Goal: Information Seeking & Learning: Learn about a topic

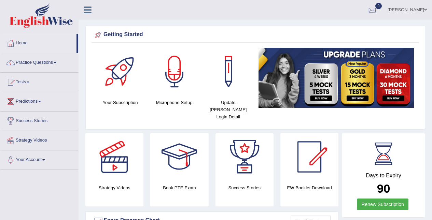
click at [56, 63] on span at bounding box center [55, 62] width 3 height 1
click at [57, 57] on link "Practice Questions" at bounding box center [39, 61] width 78 height 17
click at [64, 58] on link "Practice Questions" at bounding box center [39, 61] width 78 height 17
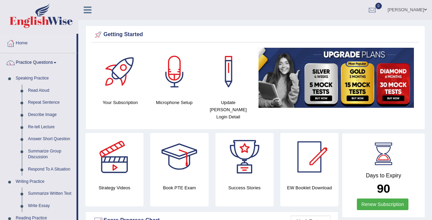
click at [48, 86] on link "Read Aloud" at bounding box center [51, 91] width 52 height 12
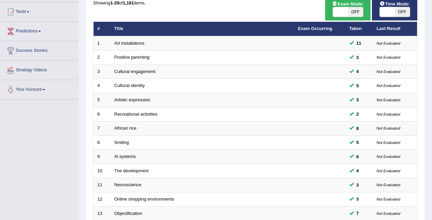
scroll to position [232, 0]
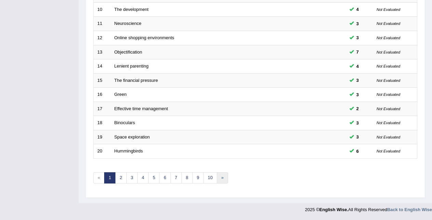
click at [225, 182] on link "»" at bounding box center [222, 178] width 11 height 11
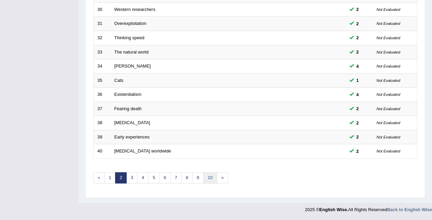
click at [209, 179] on link "10" at bounding box center [210, 178] width 14 height 11
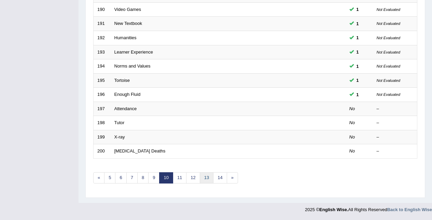
click at [205, 179] on link "13" at bounding box center [207, 178] width 14 height 11
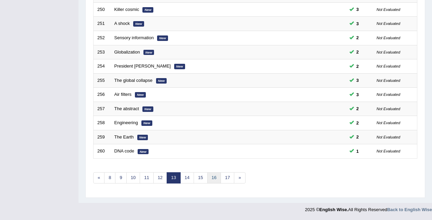
click at [216, 179] on link "16" at bounding box center [214, 178] width 14 height 11
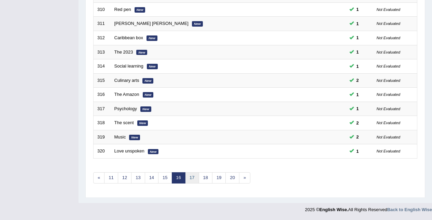
click at [194, 179] on link "17" at bounding box center [192, 178] width 14 height 11
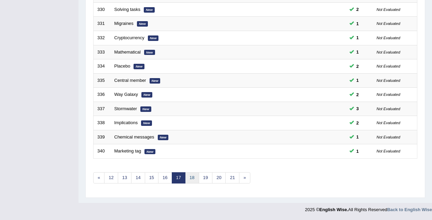
click at [196, 182] on link "18" at bounding box center [192, 178] width 14 height 11
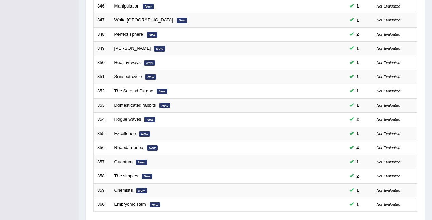
scroll to position [232, 0]
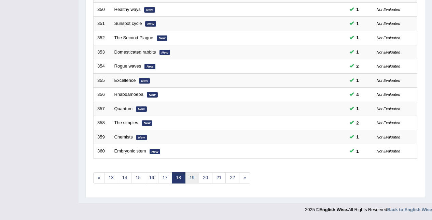
click at [195, 175] on link "19" at bounding box center [192, 178] width 14 height 11
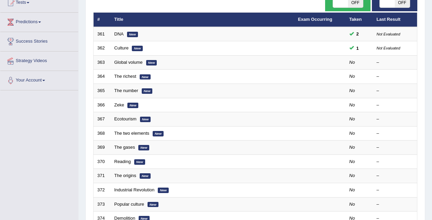
scroll to position [77, 0]
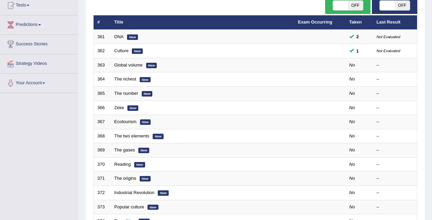
click at [134, 65] on link "Global volume" at bounding box center [128, 65] width 28 height 5
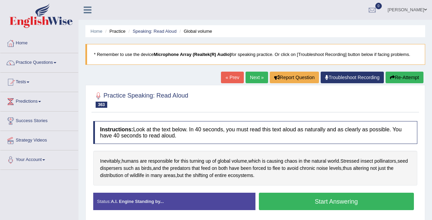
click at [112, 159] on span "Inevitably" at bounding box center [110, 161] width 20 height 7
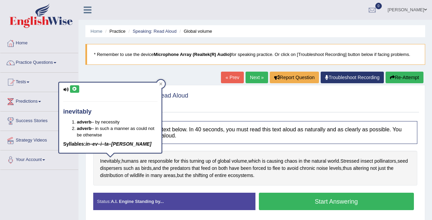
click at [74, 90] on icon at bounding box center [74, 89] width 5 height 4
click at [393, 164] on span "pollinators" at bounding box center [385, 161] width 22 height 7
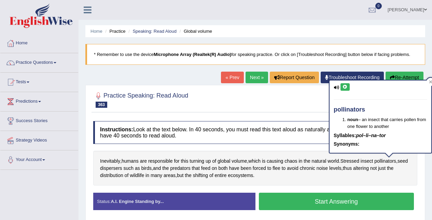
click at [347, 87] on icon at bounding box center [345, 87] width 5 height 4
click at [103, 163] on span "Inevitably" at bounding box center [110, 161] width 20 height 7
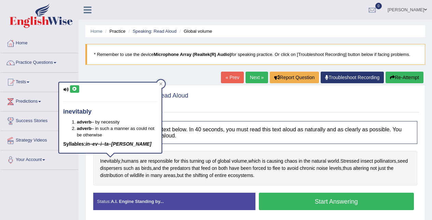
click at [79, 92] on button at bounding box center [74, 89] width 9 height 8
click at [352, 197] on button "Start Answering" at bounding box center [336, 201] width 155 height 17
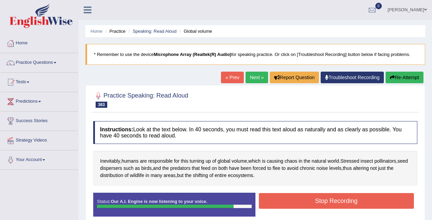
click at [351, 197] on button "Stop Recording" at bounding box center [336, 201] width 155 height 16
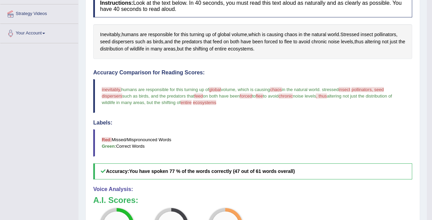
scroll to position [127, 0]
